Goal: Submit feedback/report problem: Submit feedback/report problem

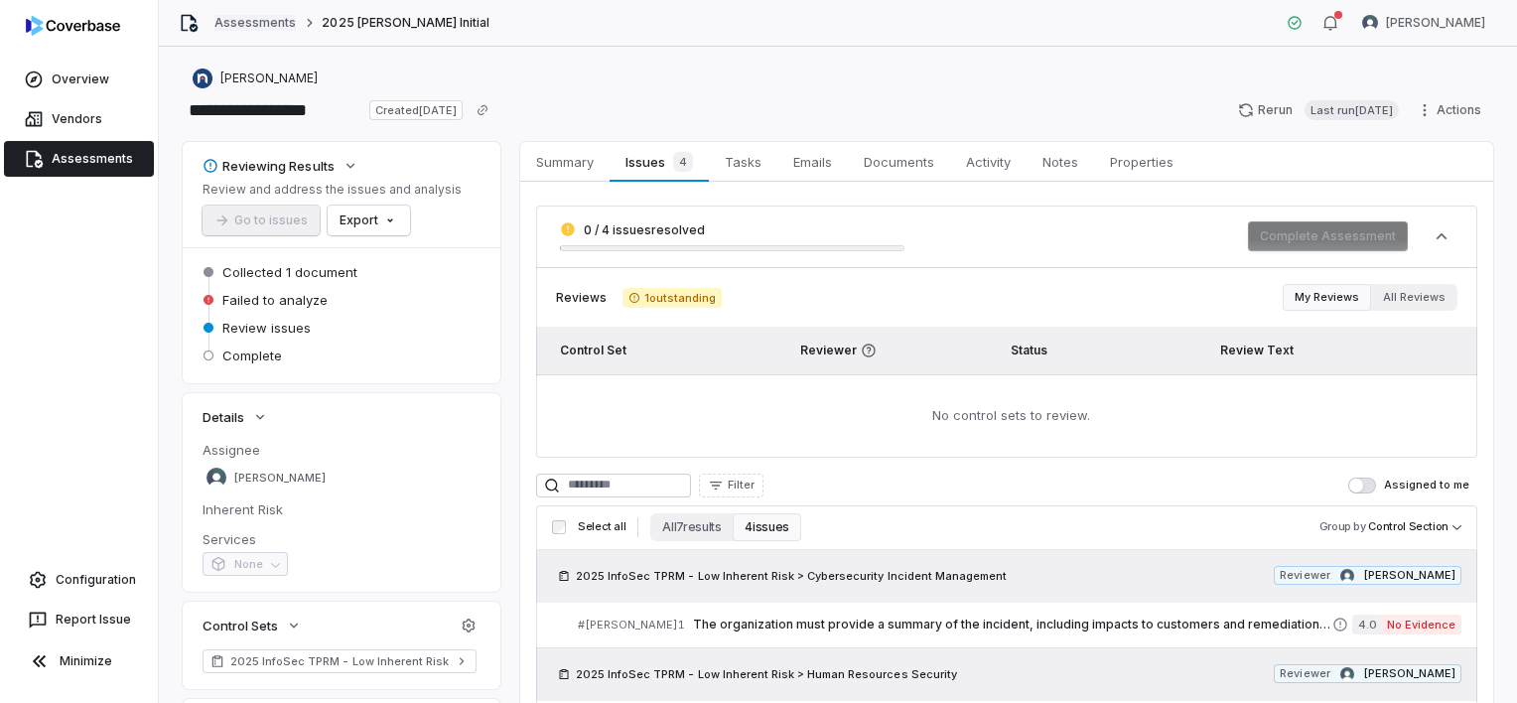
click at [263, 22] on link "Assessments" at bounding box center [254, 23] width 81 height 16
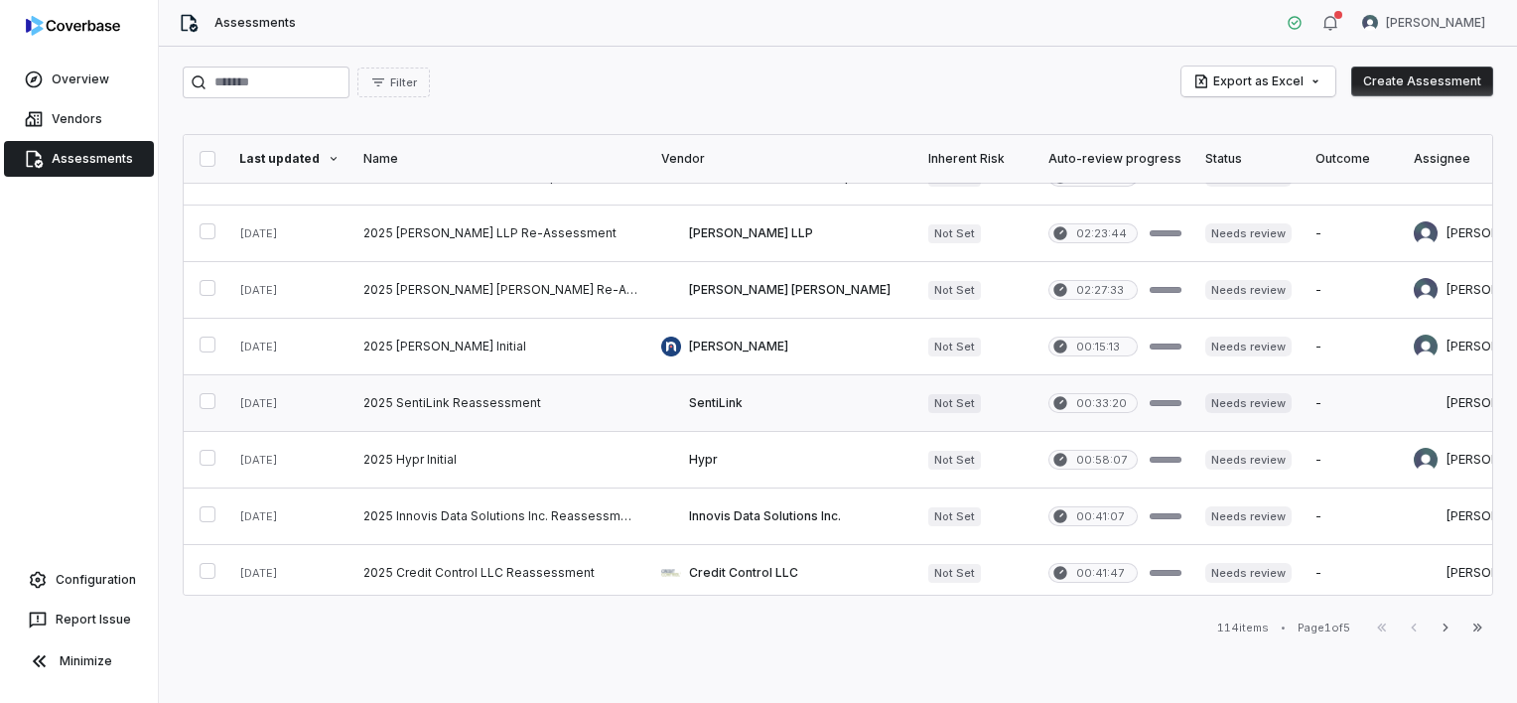
scroll to position [94, 0]
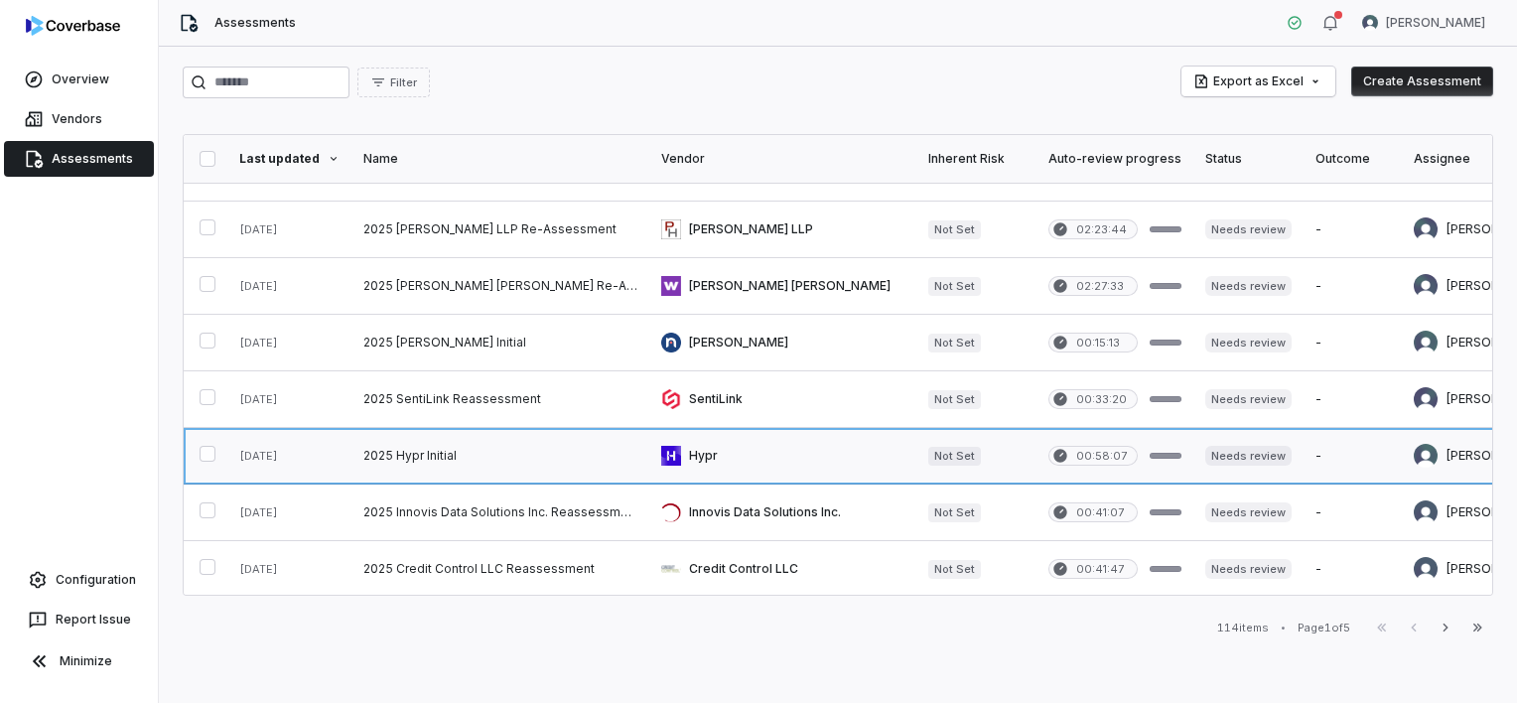
click at [760, 460] on link at bounding box center [782, 456] width 267 height 56
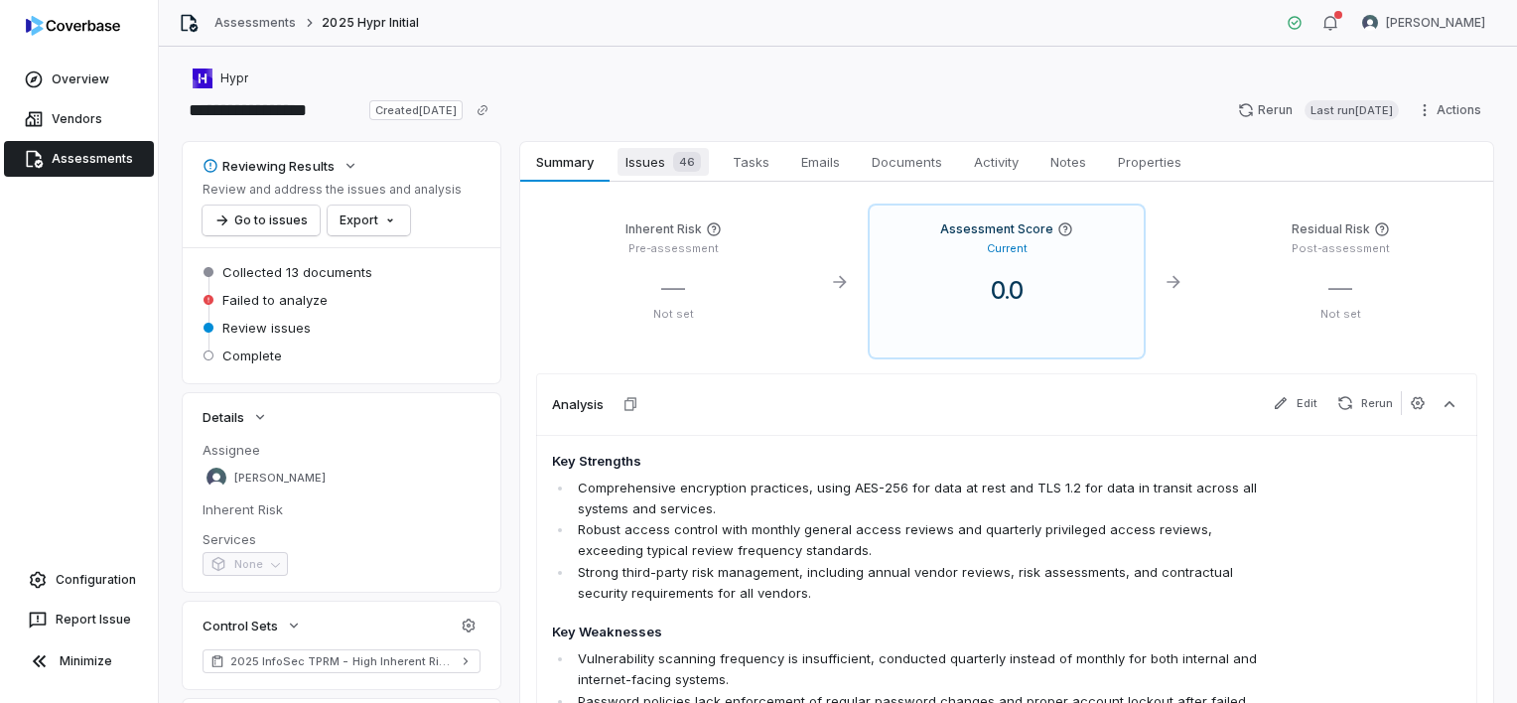
click at [679, 172] on span "Issues 46" at bounding box center [663, 162] width 91 height 28
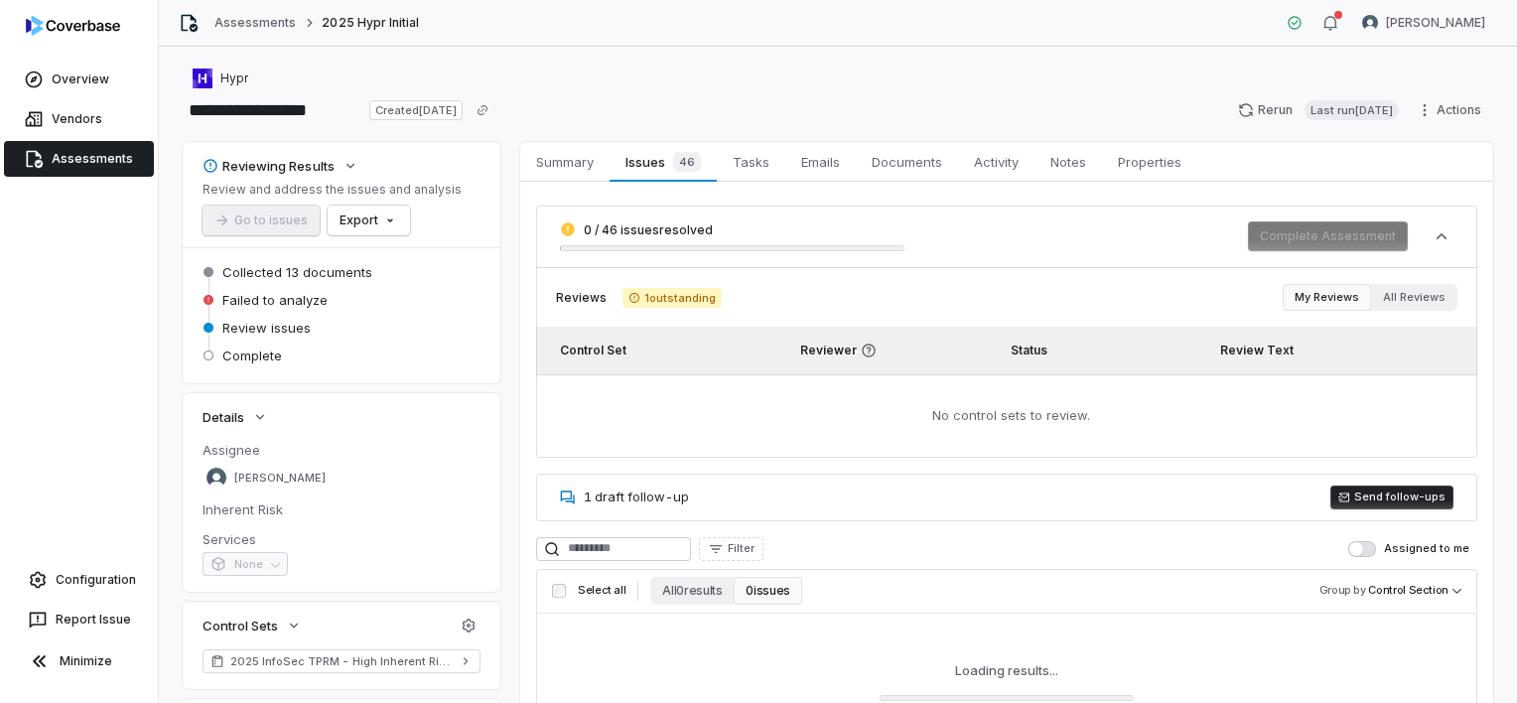
scroll to position [131, 0]
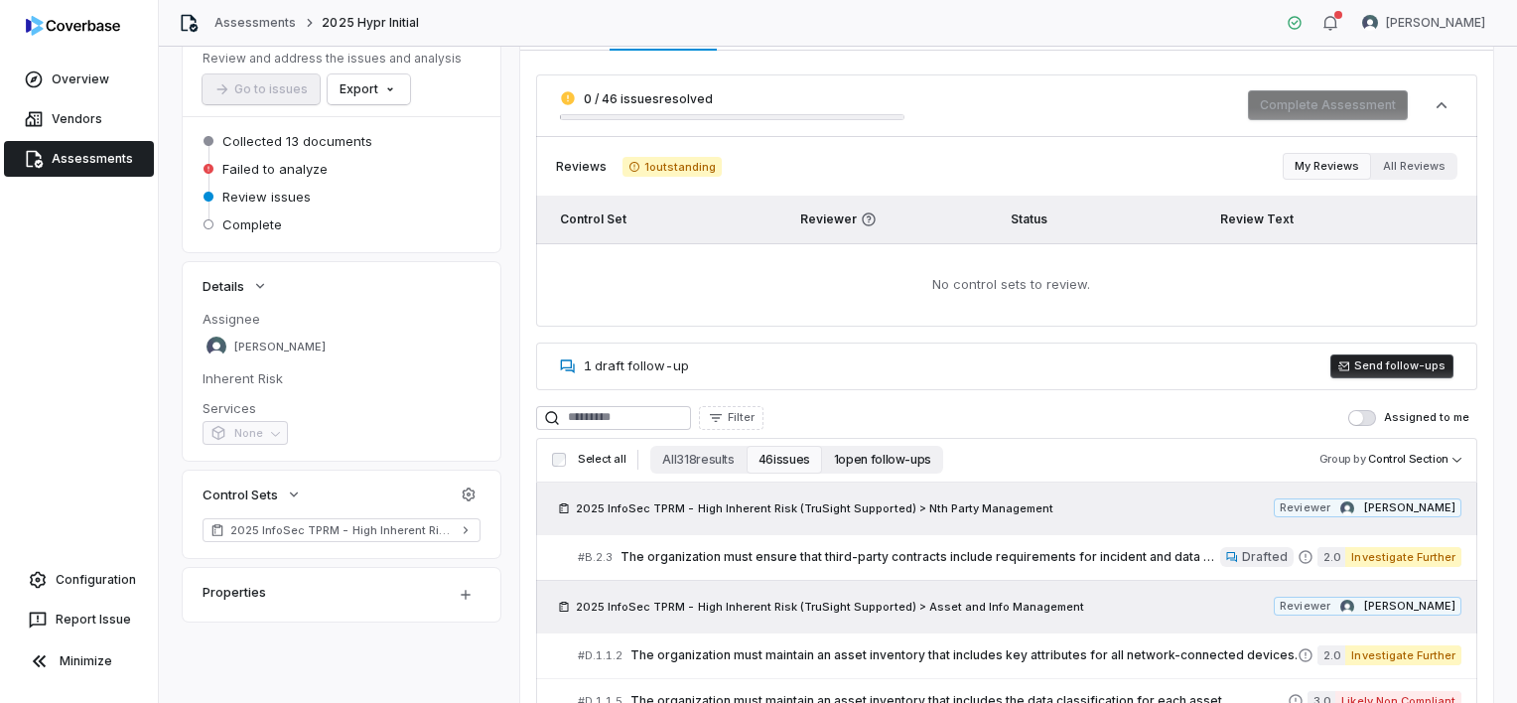
click at [849, 450] on button "1 open follow-ups" at bounding box center [882, 460] width 121 height 28
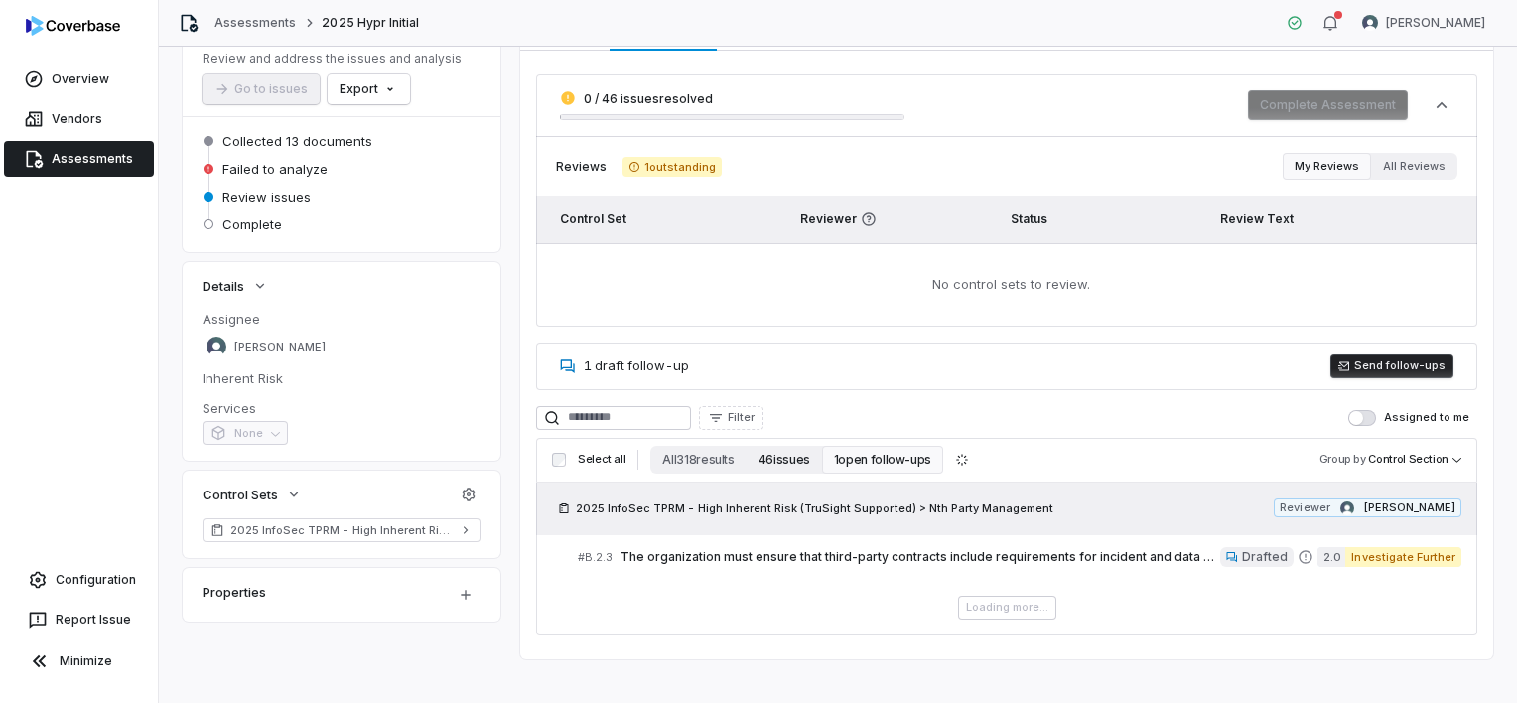
click at [776, 469] on button "46 issues" at bounding box center [784, 460] width 75 height 28
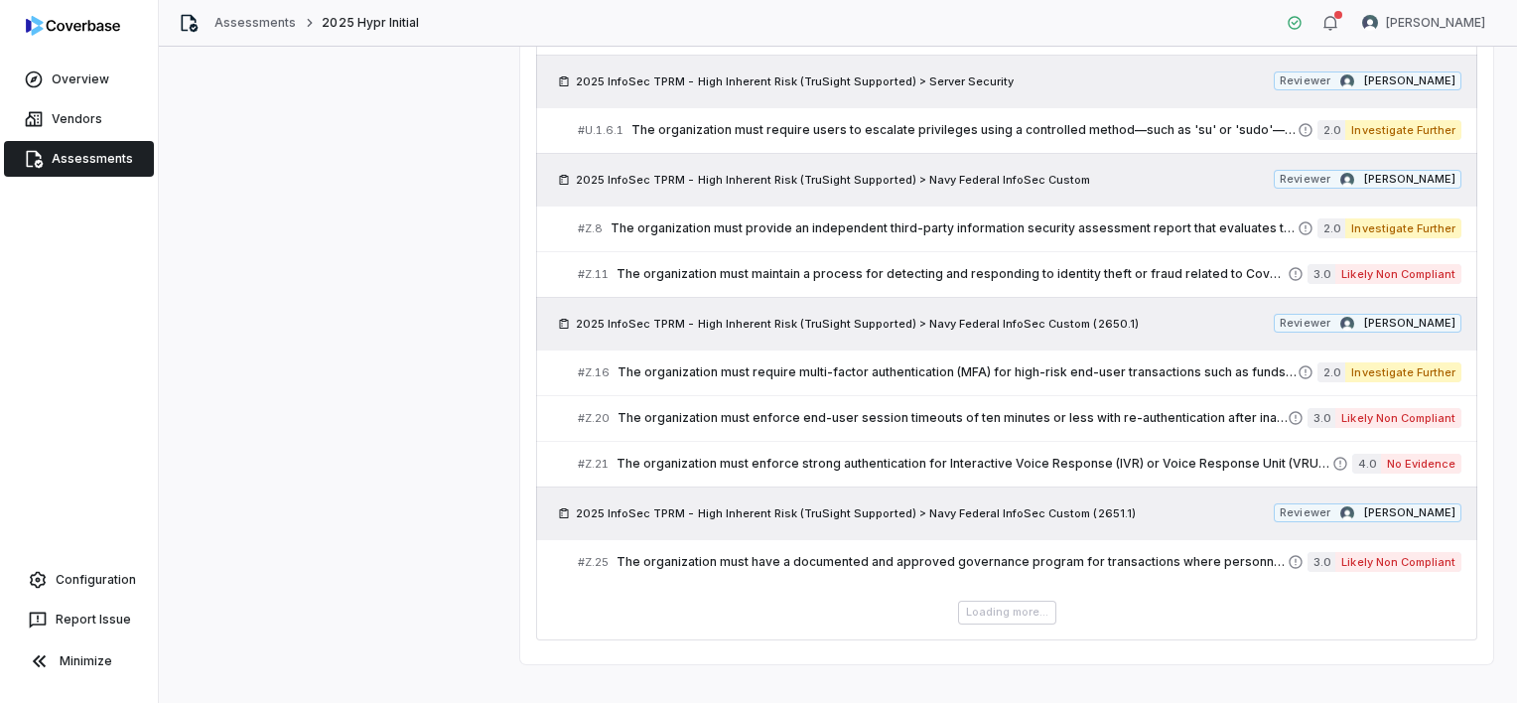
scroll to position [2975, 0]
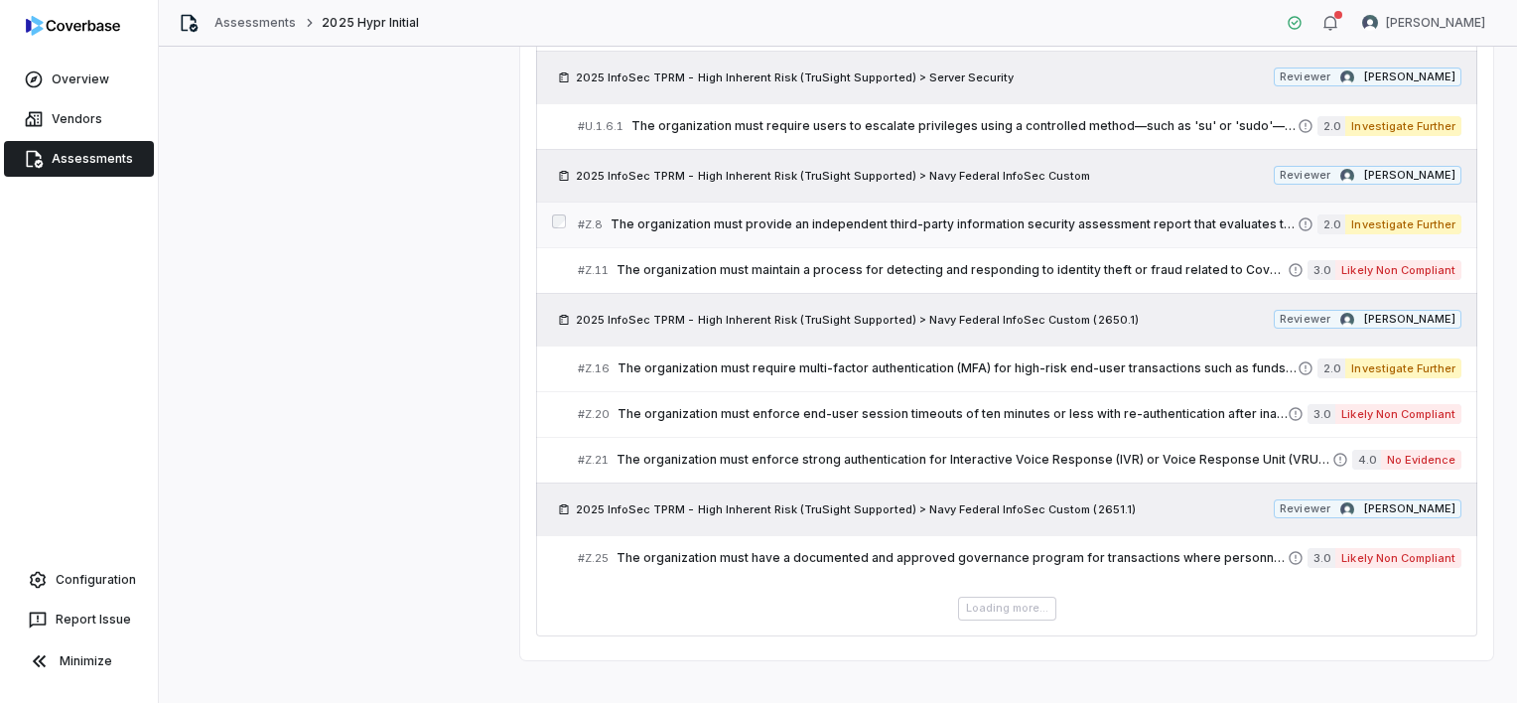
click at [952, 226] on link "# Z.8 The organization must provide an independent third-party information secu…" at bounding box center [1020, 225] width 884 height 45
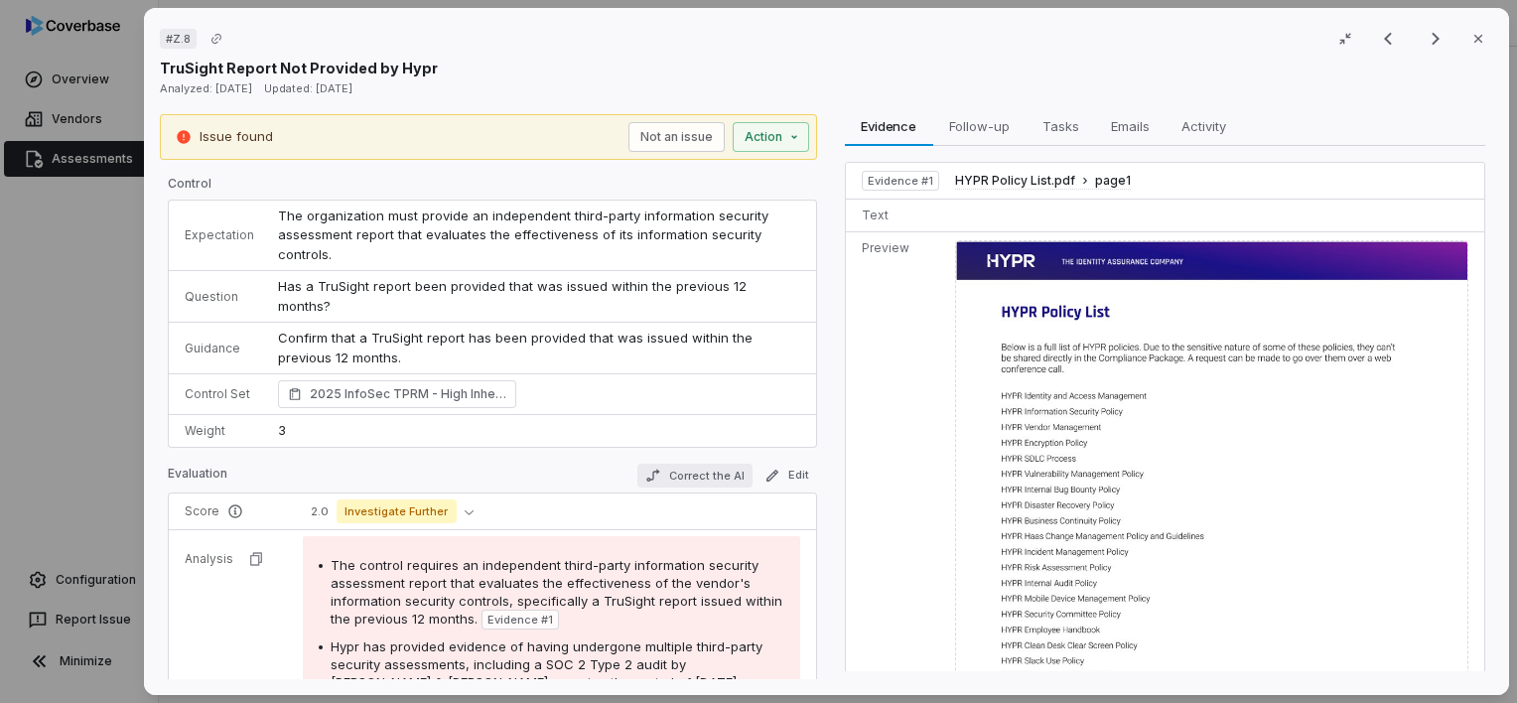
click at [680, 471] on button "Correct the AI" at bounding box center [693, 476] width 115 height 24
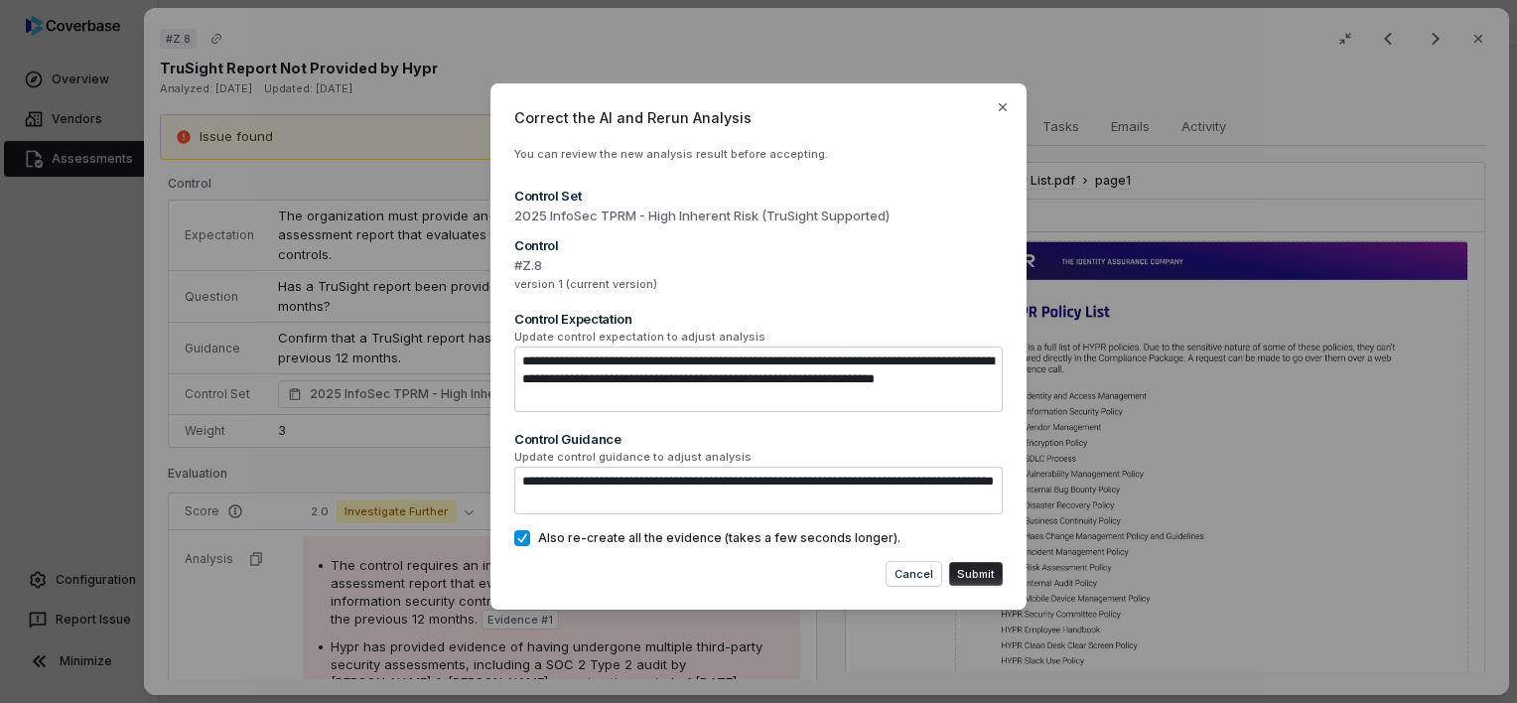
scroll to position [2926, 0]
click at [989, 572] on button "Submit" at bounding box center [976, 574] width 54 height 24
type textarea "*"
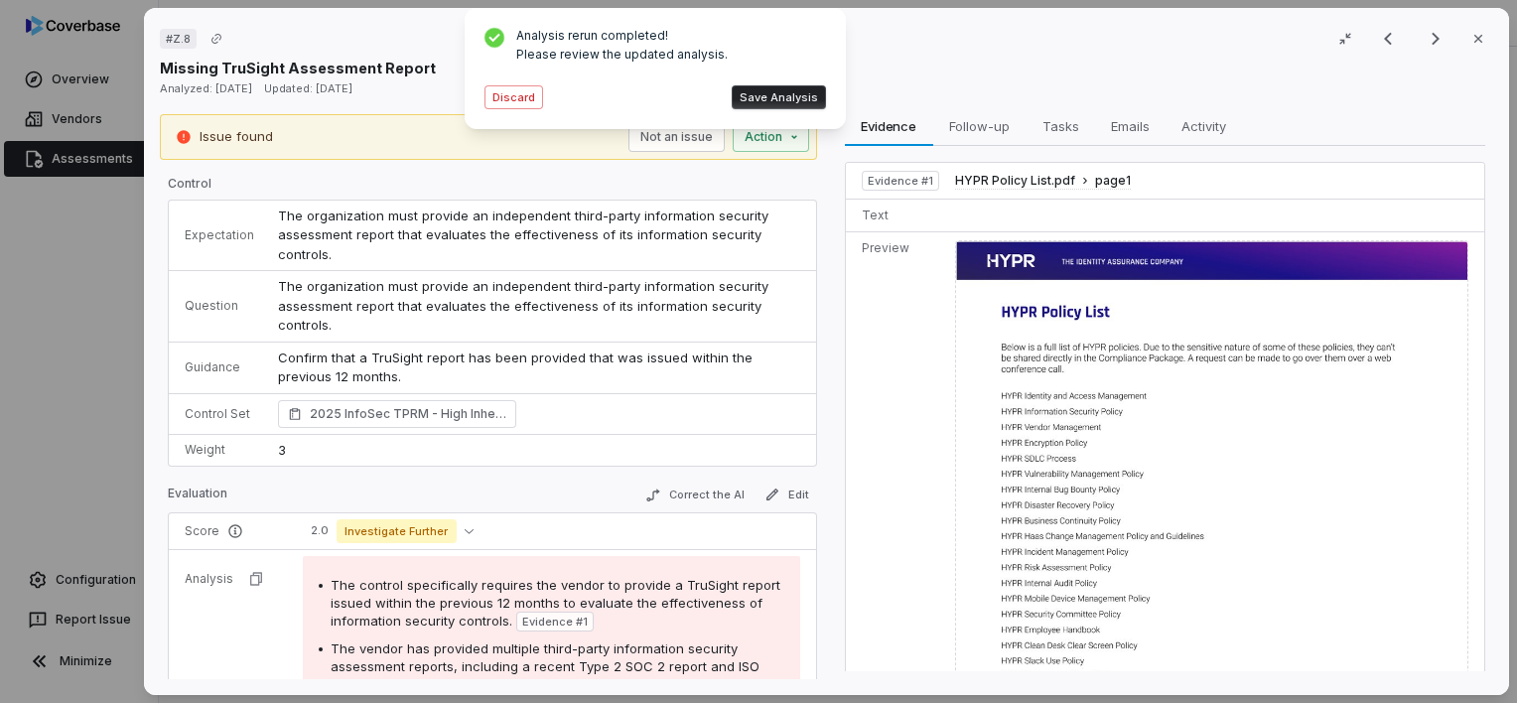
click at [586, 338] on td "The organization must provide an independent third-party information security a…" at bounding box center [541, 306] width 550 height 71
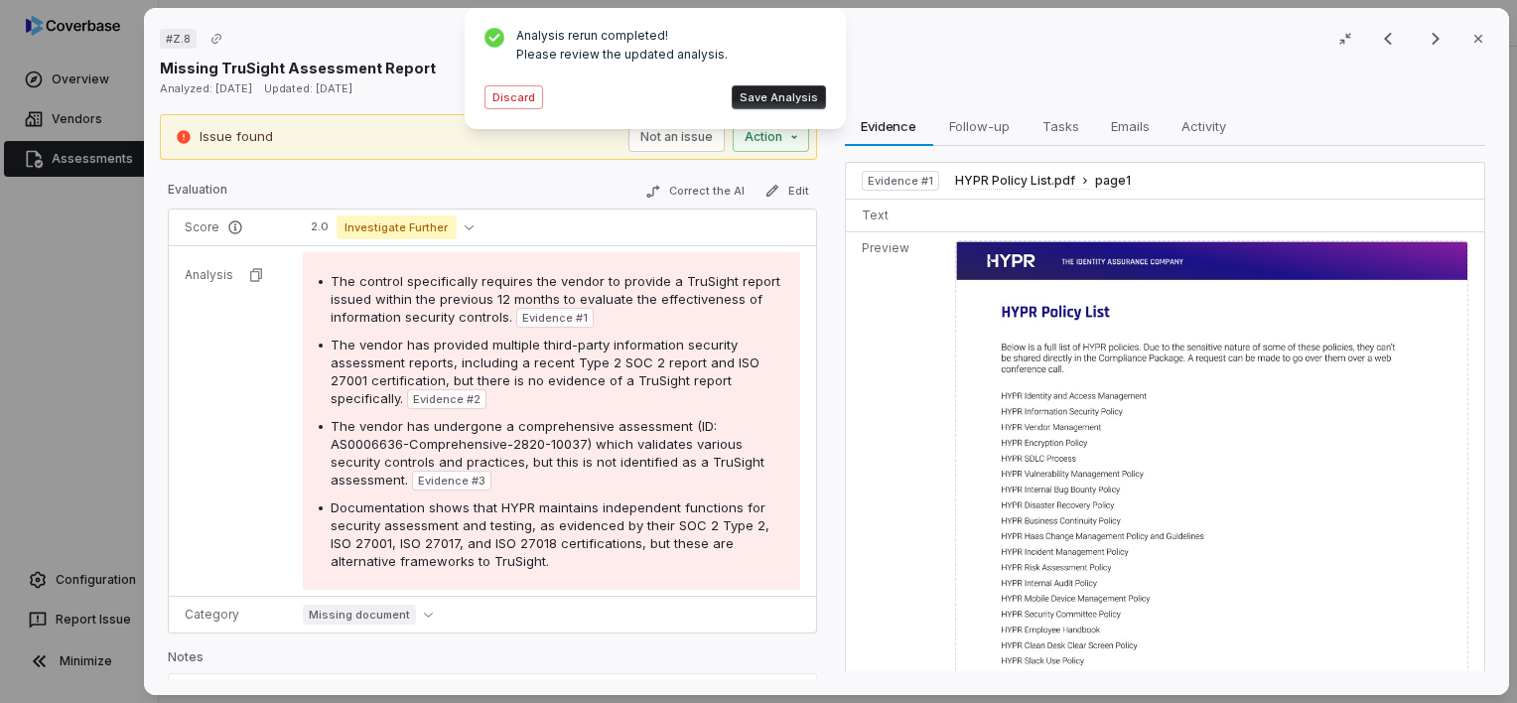
scroll to position [0, 0]
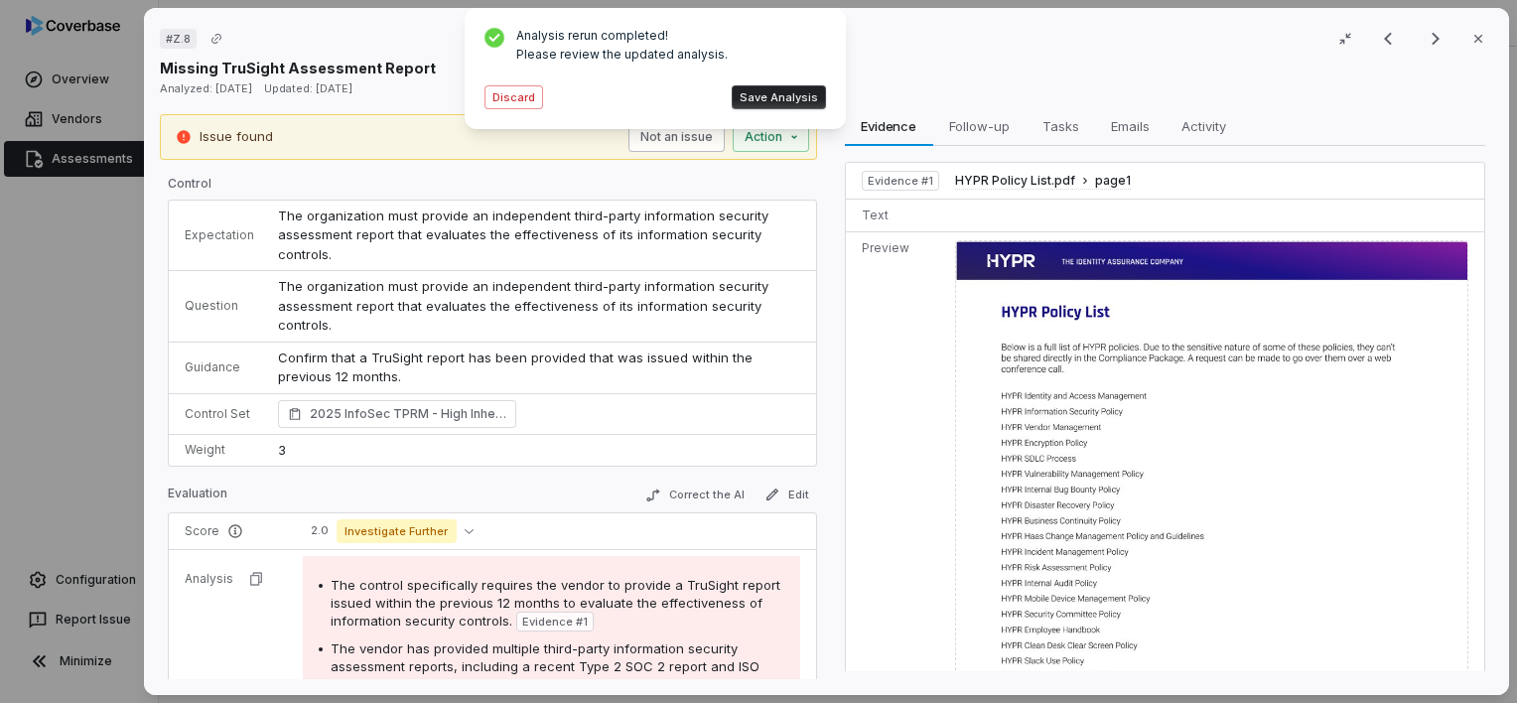
click at [688, 147] on button "Not an issue" at bounding box center [675, 137] width 96 height 30
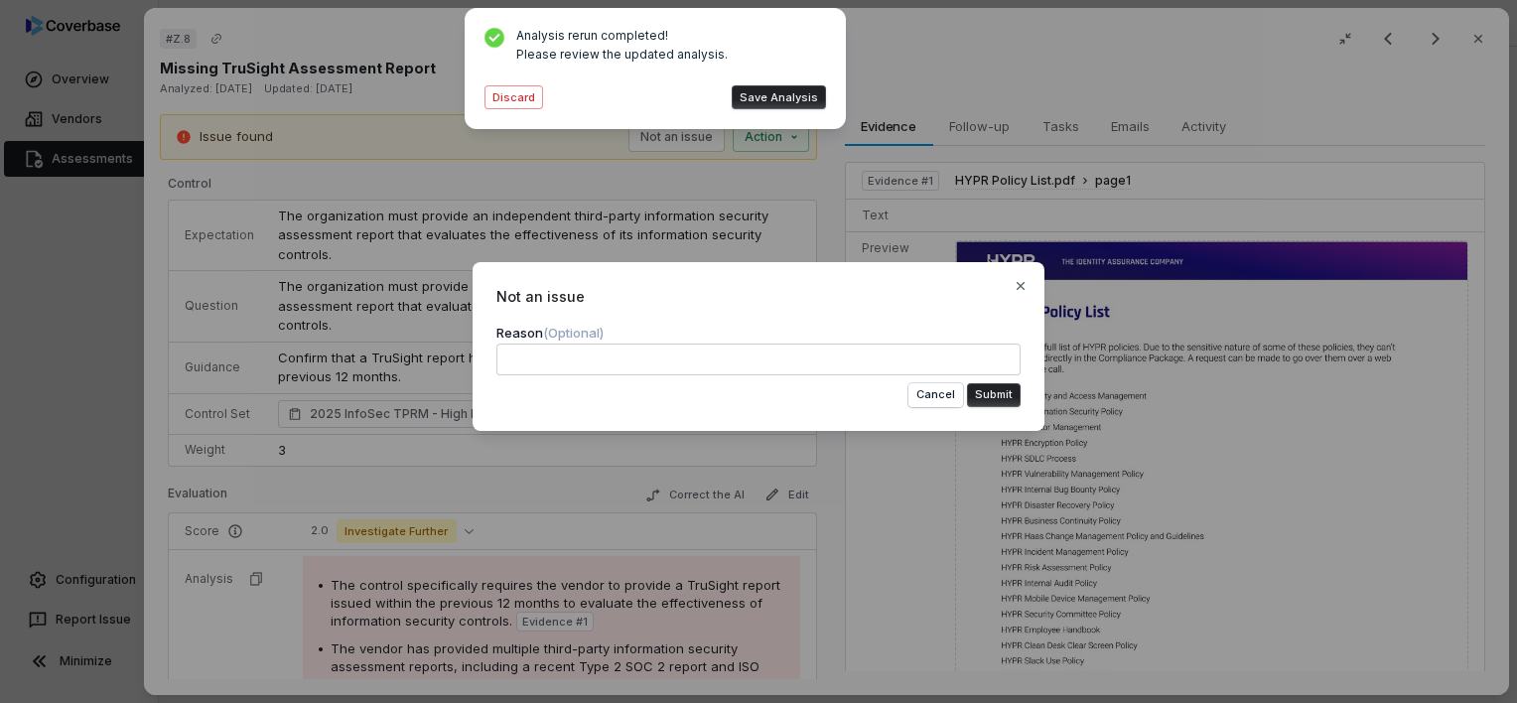
click at [626, 344] on textarea at bounding box center [758, 360] width 524 height 32
click at [921, 392] on button "Cancel" at bounding box center [935, 395] width 55 height 24
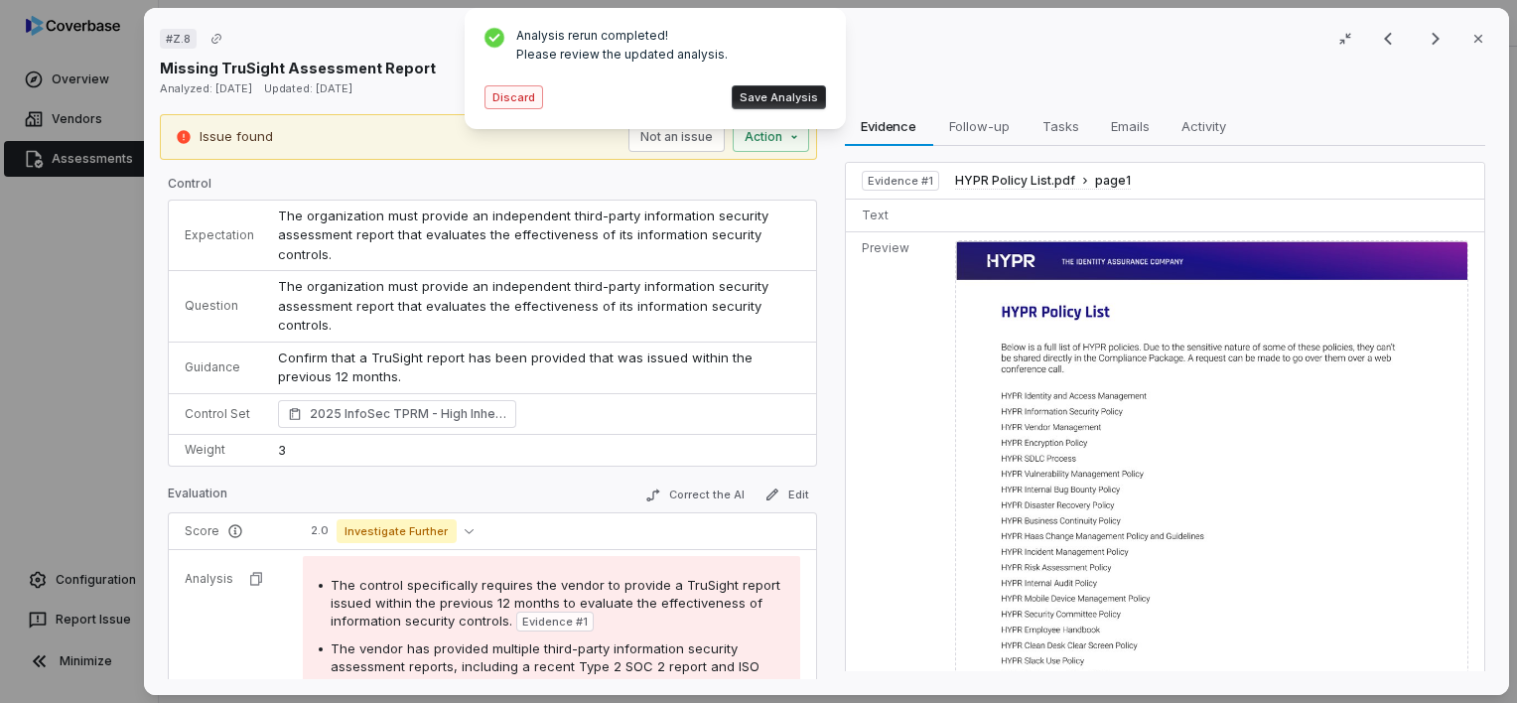
click at [524, 88] on button "Discard" at bounding box center [514, 97] width 59 height 24
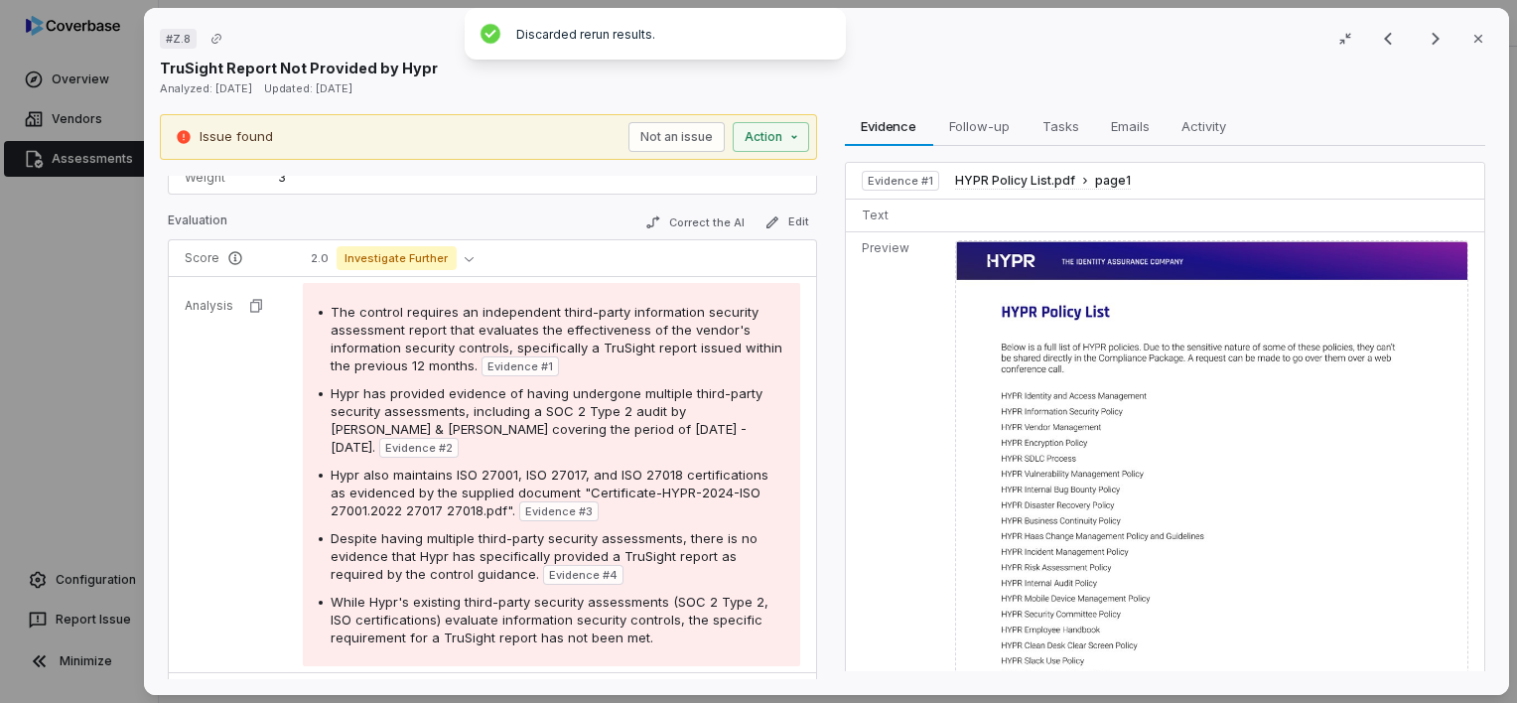
scroll to position [254, 0]
